Goal: Task Accomplishment & Management: Complete application form

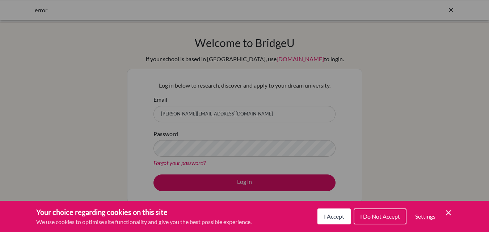
click at [206, 184] on div "Cookie Preferences" at bounding box center [244, 116] width 489 height 232
click at [324, 217] on span "I Accept" at bounding box center [334, 216] width 20 height 7
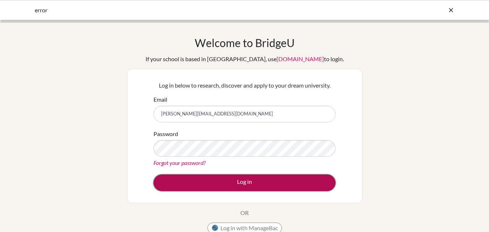
click at [268, 183] on button "Log in" at bounding box center [244, 182] width 182 height 17
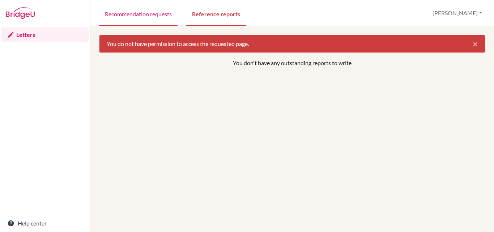
click at [147, 12] on link "Recommendation requests" at bounding box center [138, 13] width 79 height 25
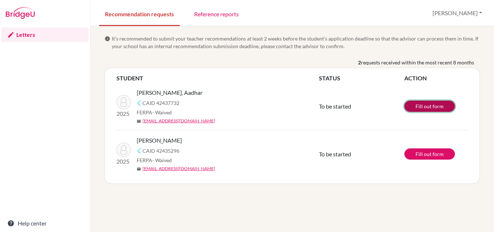
click at [422, 105] on link "Fill out form" at bounding box center [430, 106] width 51 height 11
click at [219, 14] on link "Reference reports" at bounding box center [217, 13] width 56 height 25
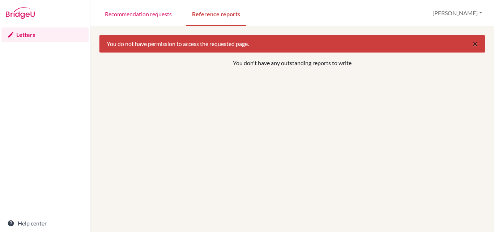
click at [473, 44] on span "×" at bounding box center [475, 43] width 5 height 10
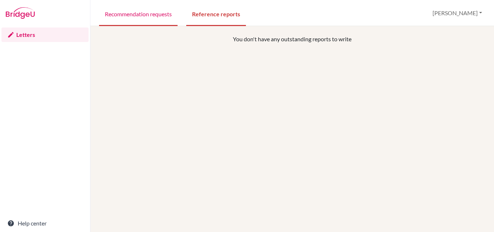
click at [137, 14] on link "Recommendation requests" at bounding box center [138, 13] width 79 height 25
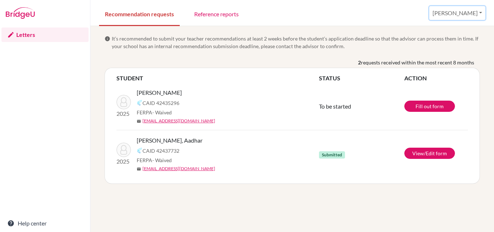
click at [472, 14] on button "[PERSON_NAME]" at bounding box center [457, 13] width 56 height 14
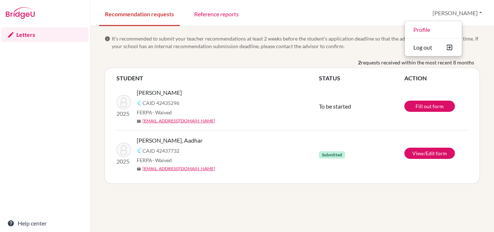
click at [408, 24] on div "Recommendation requests Reference reports Balaram Profile Log out Your browser …" at bounding box center [292, 13] width 404 height 26
click at [27, 33] on link "Letters" at bounding box center [44, 34] width 87 height 14
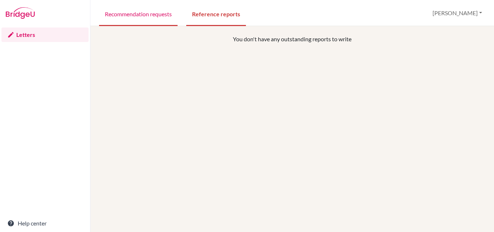
click at [147, 16] on link "Recommendation requests" at bounding box center [138, 13] width 79 height 25
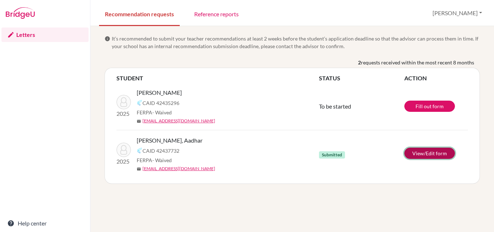
click at [422, 154] on link "View/Edit form" at bounding box center [430, 153] width 51 height 11
